Goal: Task Accomplishment & Management: Use online tool/utility

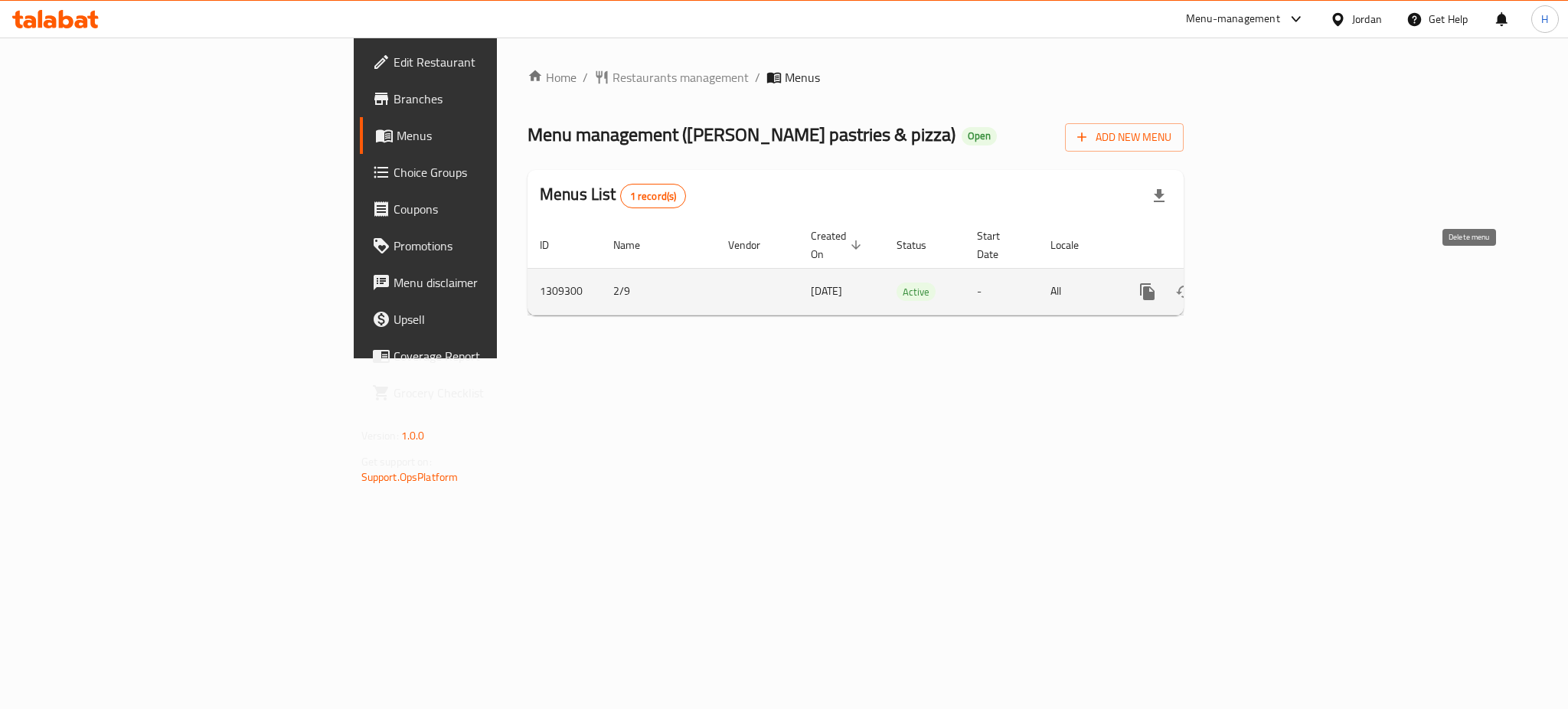
click at [1277, 279] on link "enhanced table" at bounding box center [1258, 291] width 37 height 37
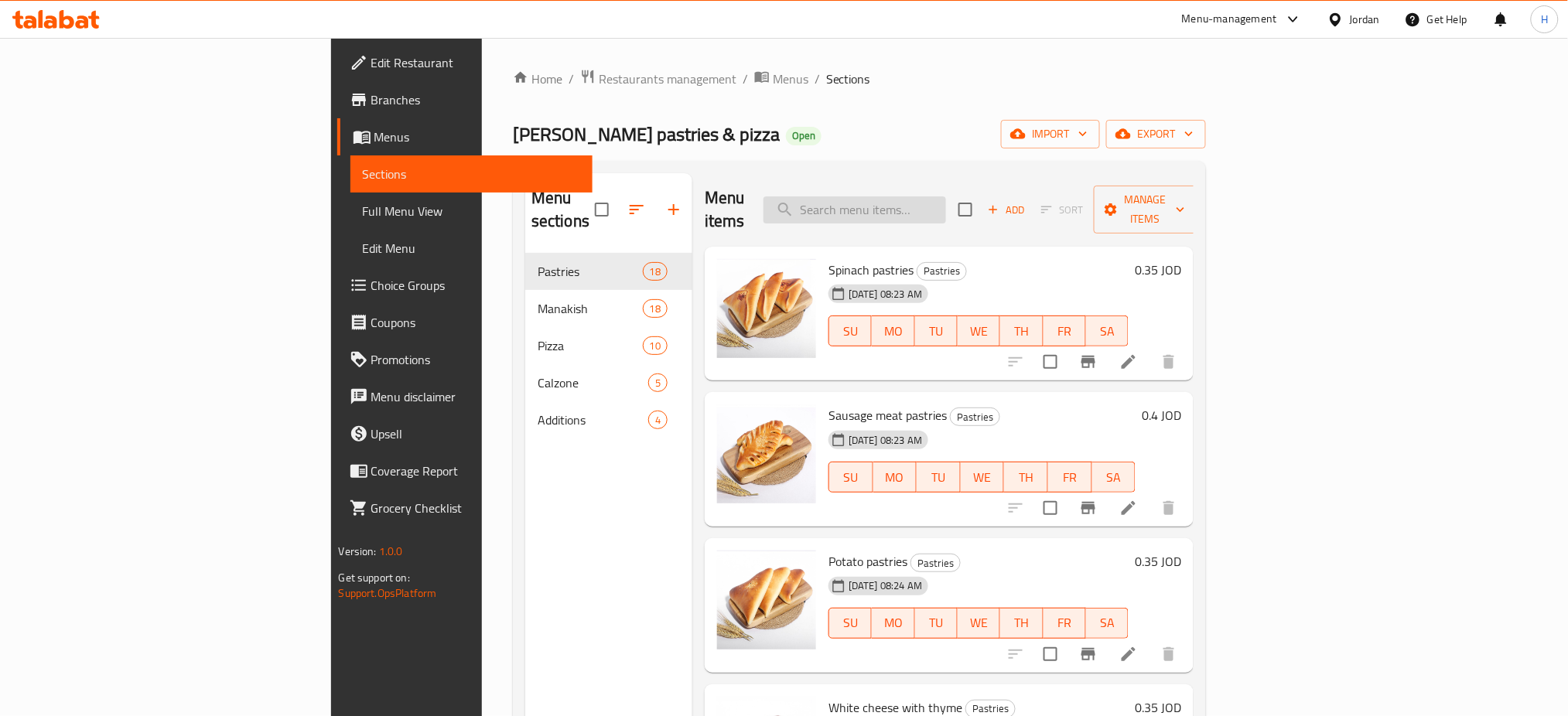
click at [946, 197] on input "search" at bounding box center [855, 210] width 183 height 27
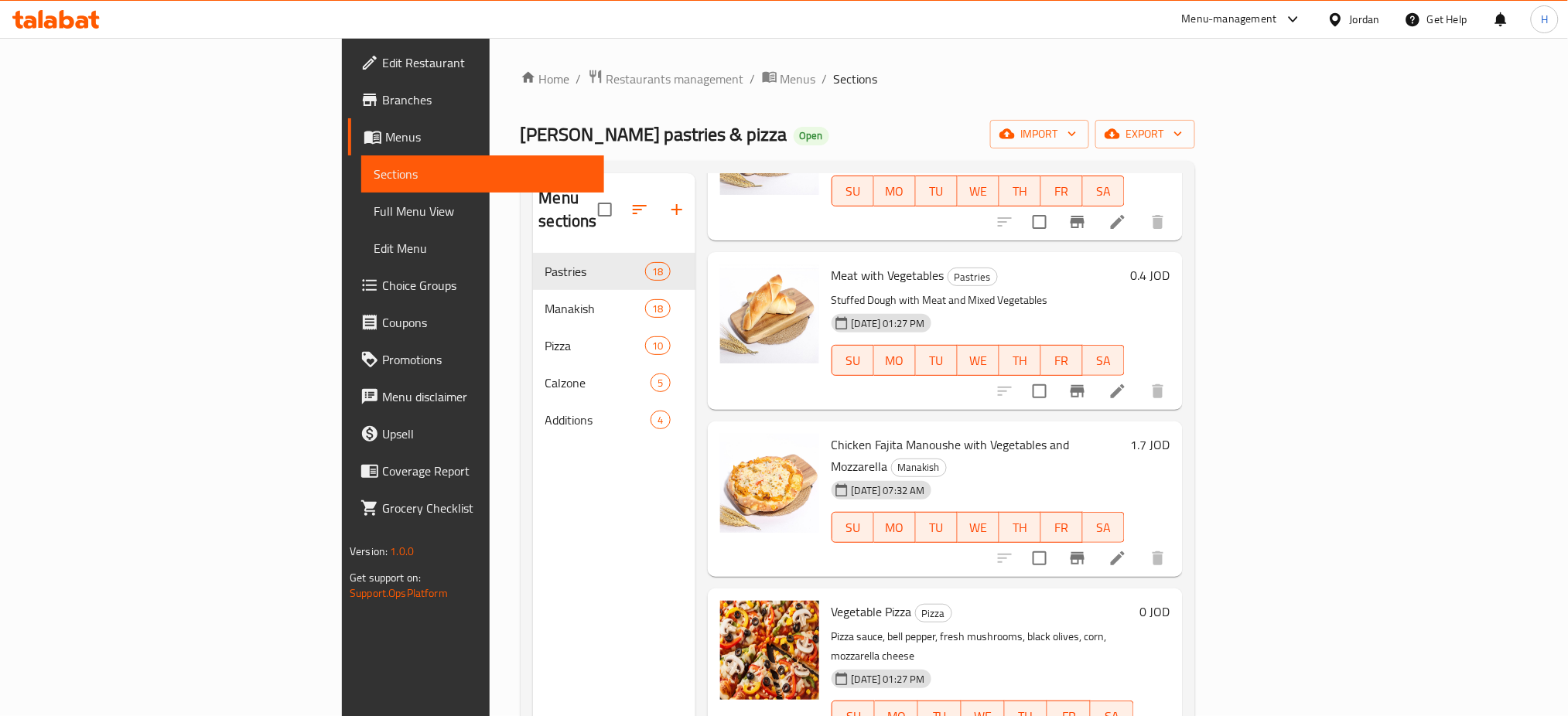
scroll to position [309, 0]
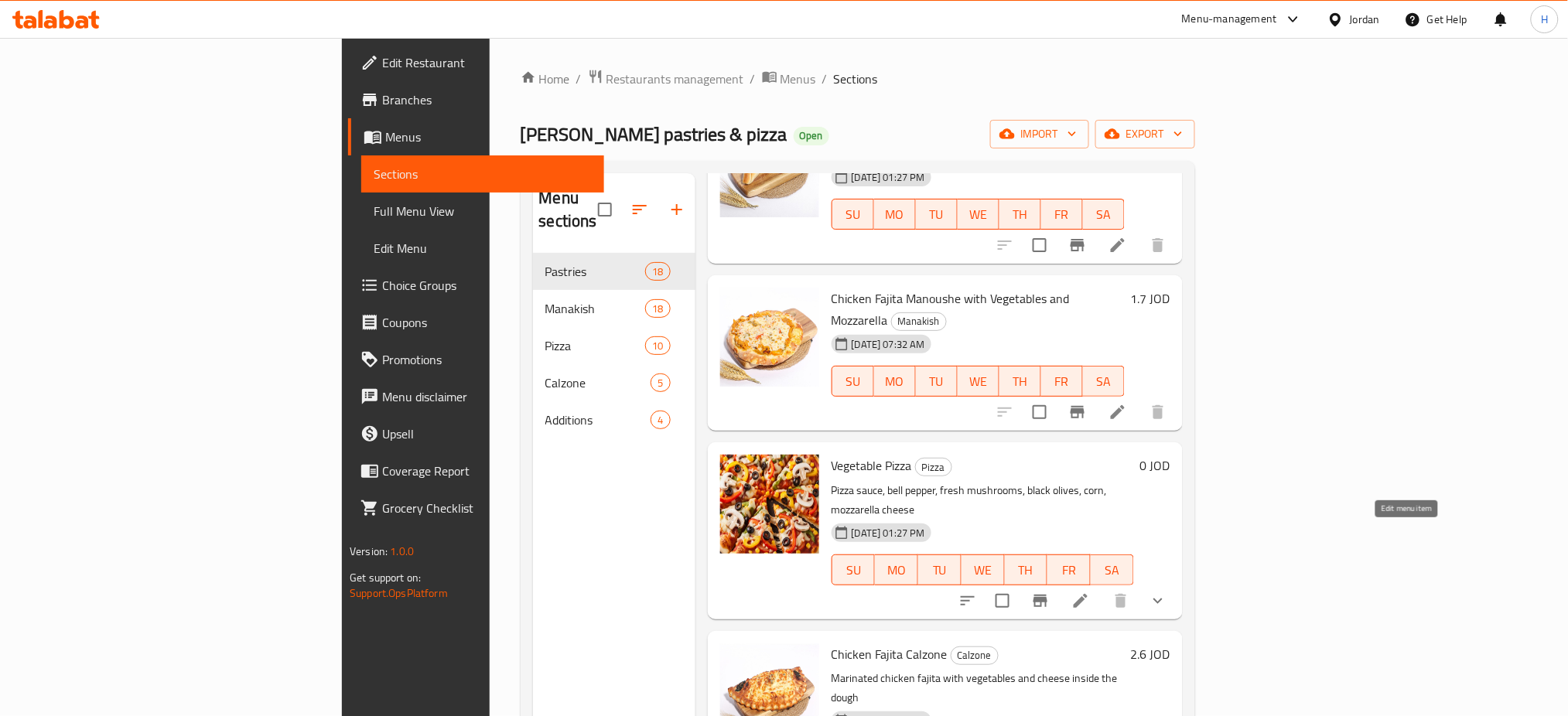
type input "veget"
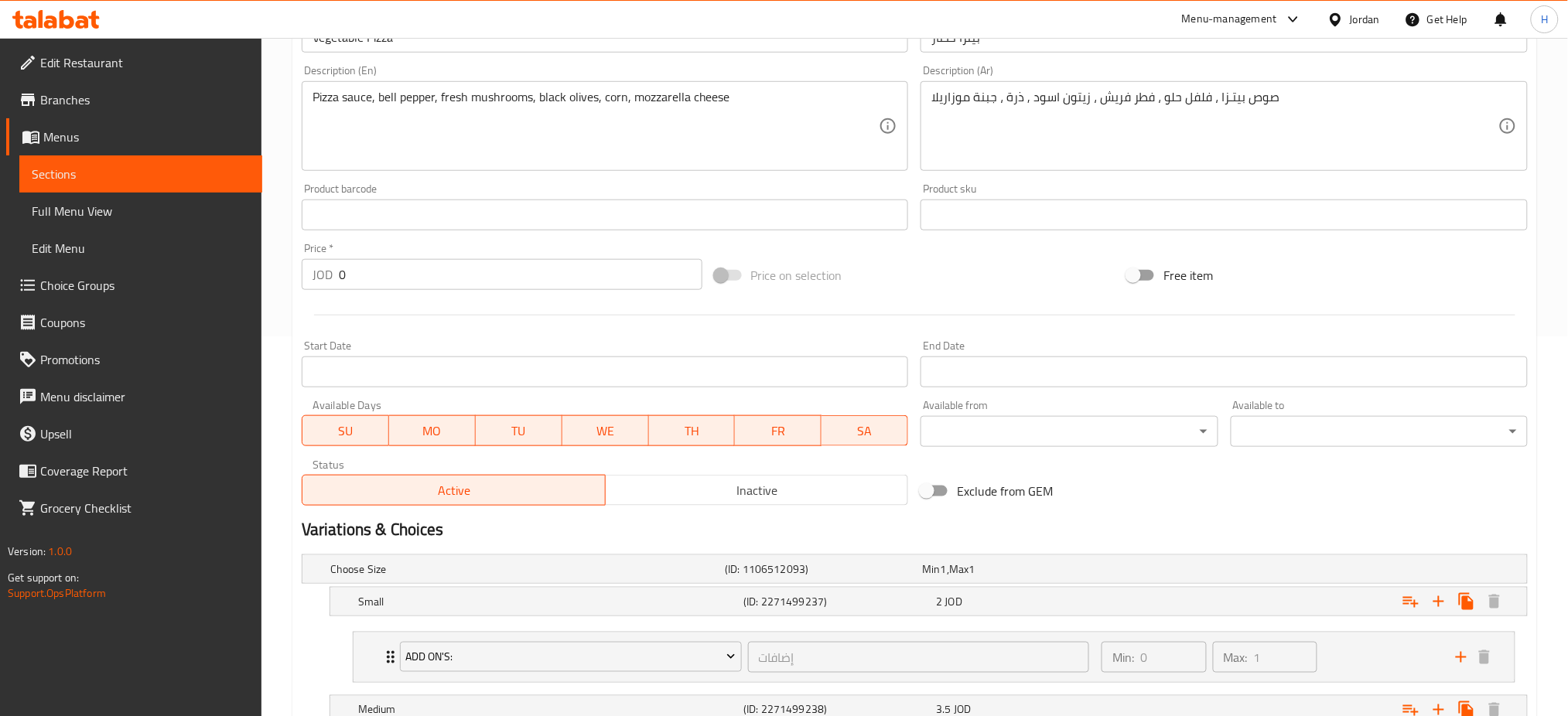
scroll to position [669, 0]
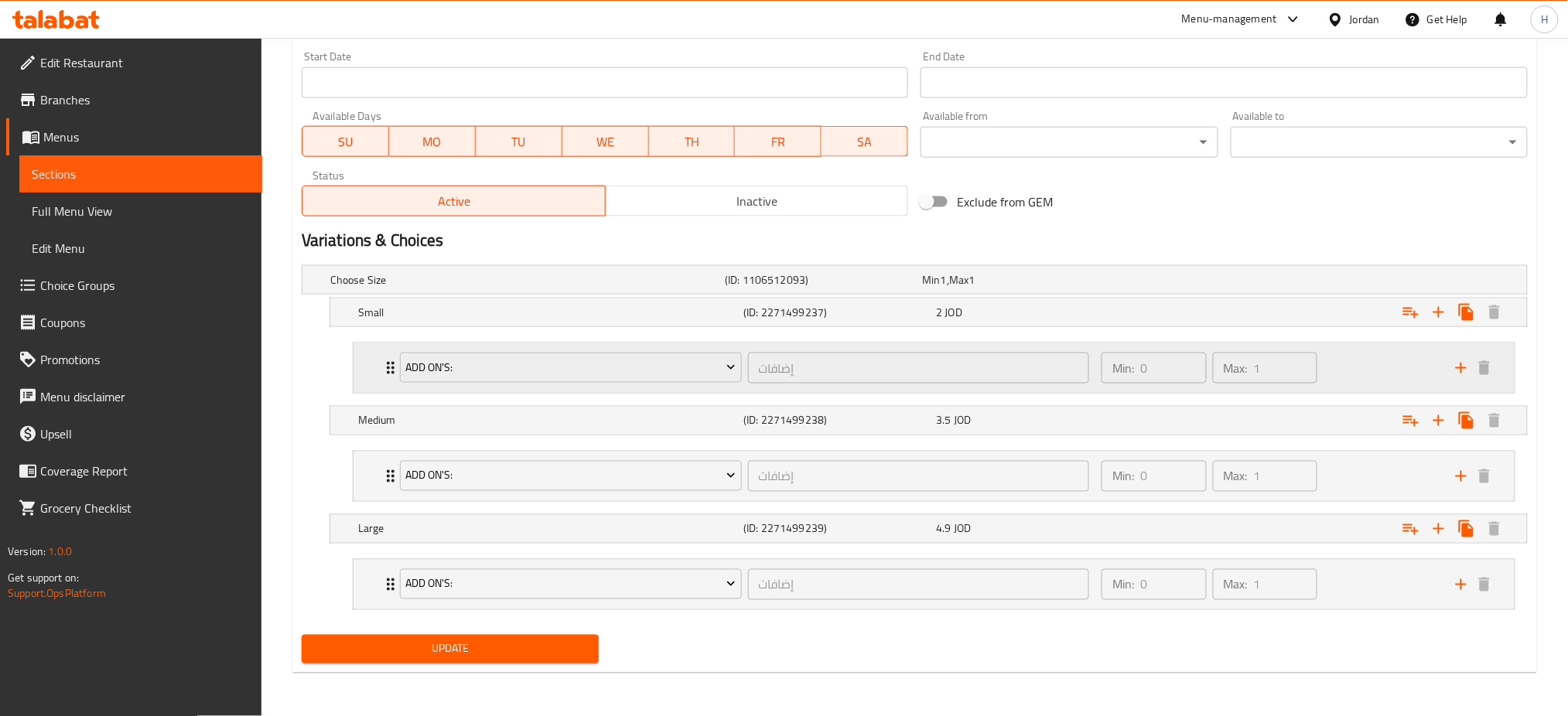
click at [375, 367] on div "Add On's: إضافات ​ Min: 0 ​ Max: 1 ​" at bounding box center [934, 367] width 1161 height 50
